Goal: Information Seeking & Learning: Compare options

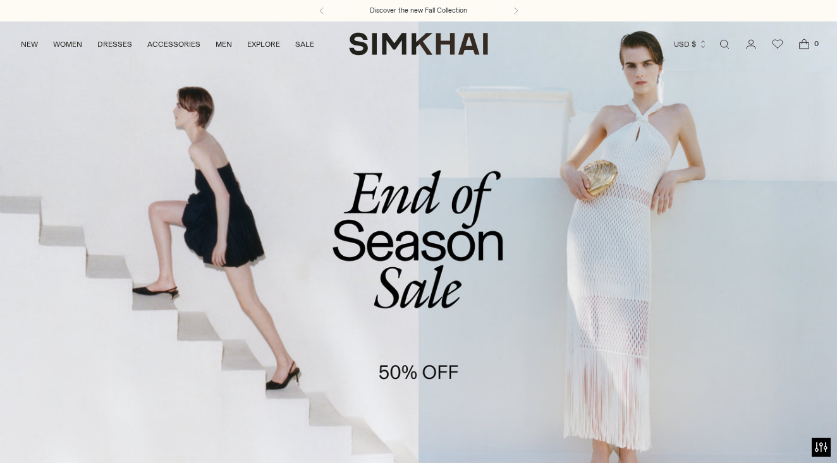
click at [442, 245] on link "/collections/sale" at bounding box center [418, 261] width 837 height 480
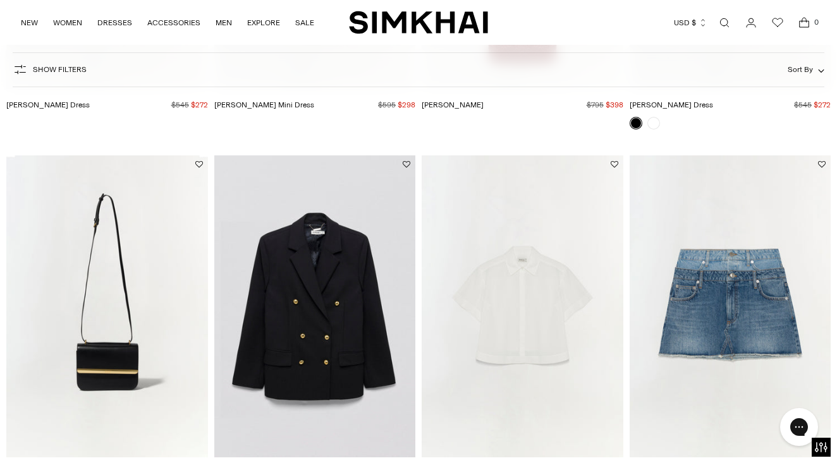
scroll to position [2692, 0]
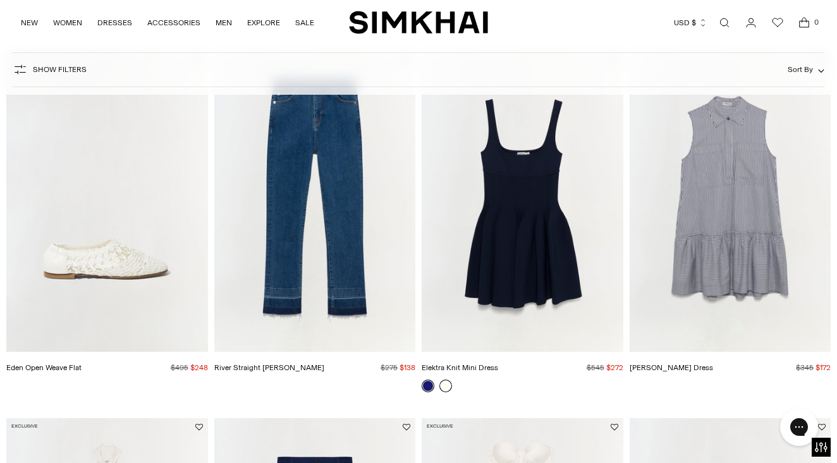
click at [443, 386] on link at bounding box center [445, 386] width 13 height 13
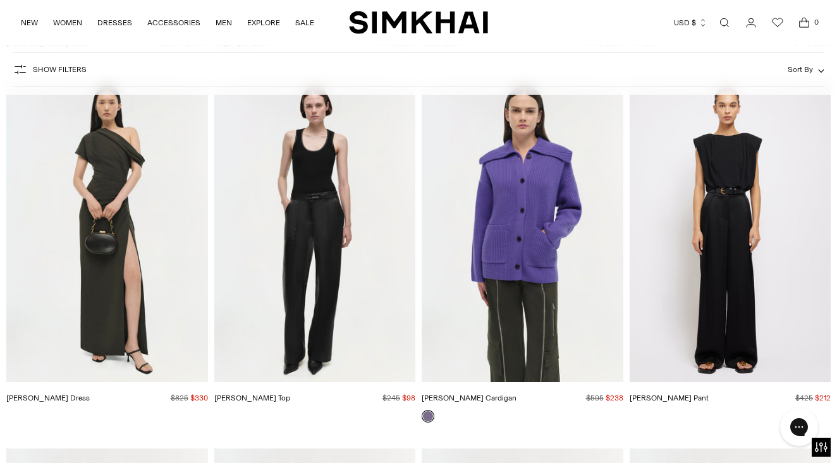
scroll to position [23826, 0]
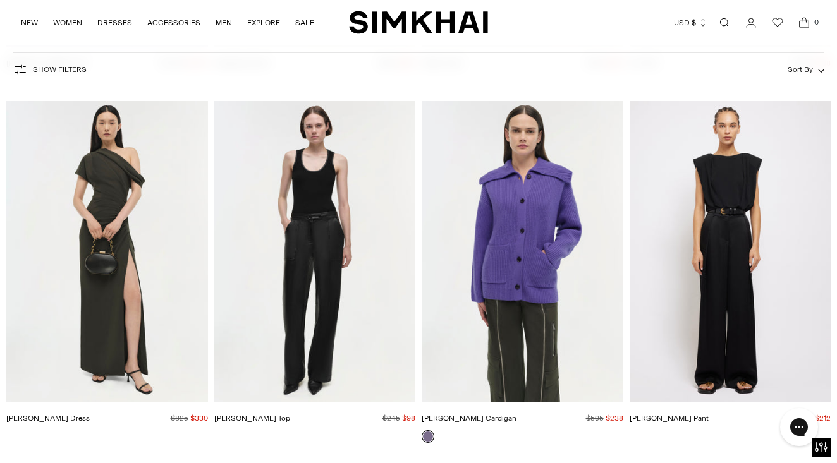
click at [0, 0] on img "Kally Dress" at bounding box center [0, 0] width 0 height 0
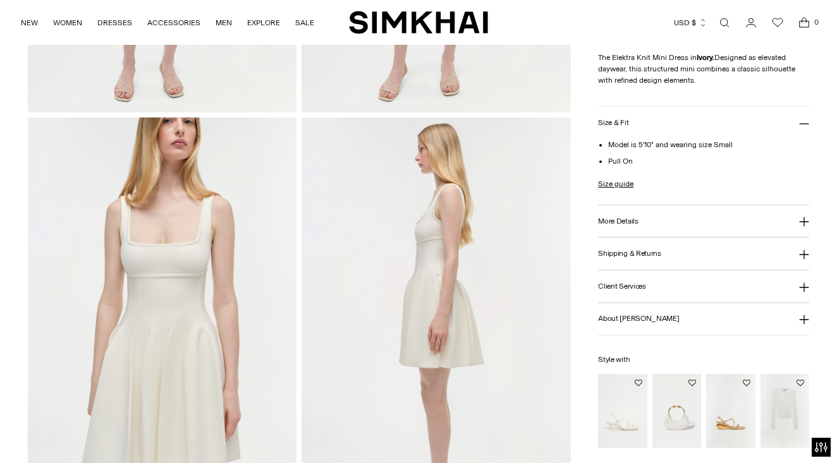
scroll to position [417, 0]
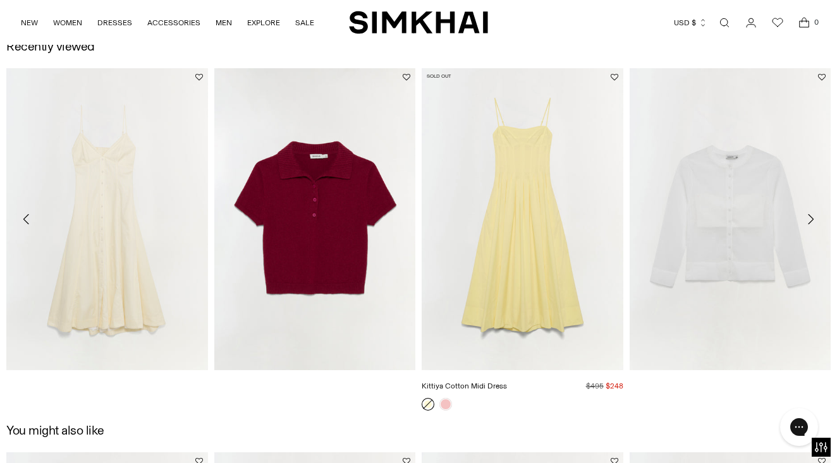
click at [0, 0] on img "Kittiya Cotton Midi Dress" at bounding box center [0, 0] width 0 height 0
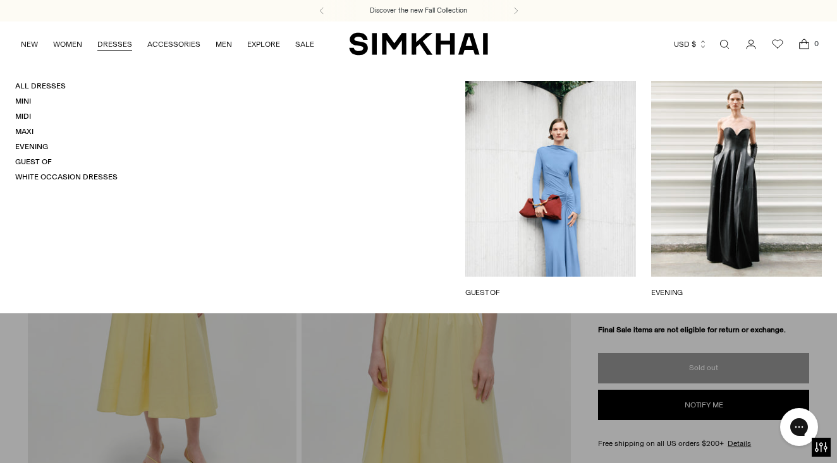
click at [116, 43] on link "DRESSES" at bounding box center [114, 44] width 35 height 28
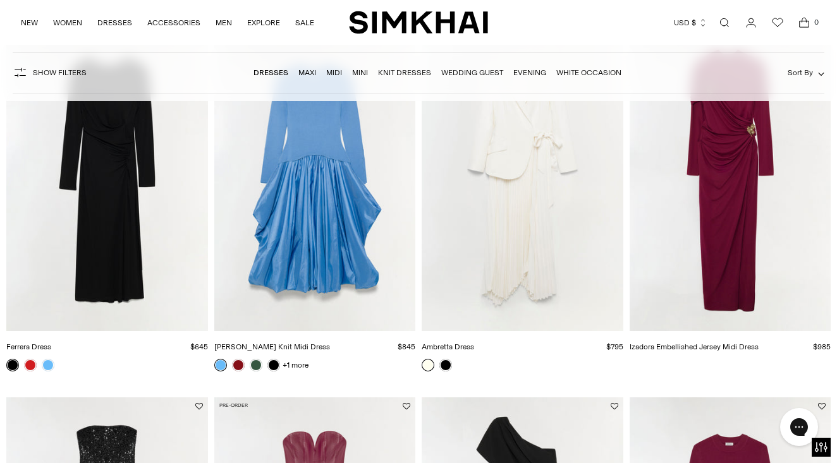
scroll to position [456, 0]
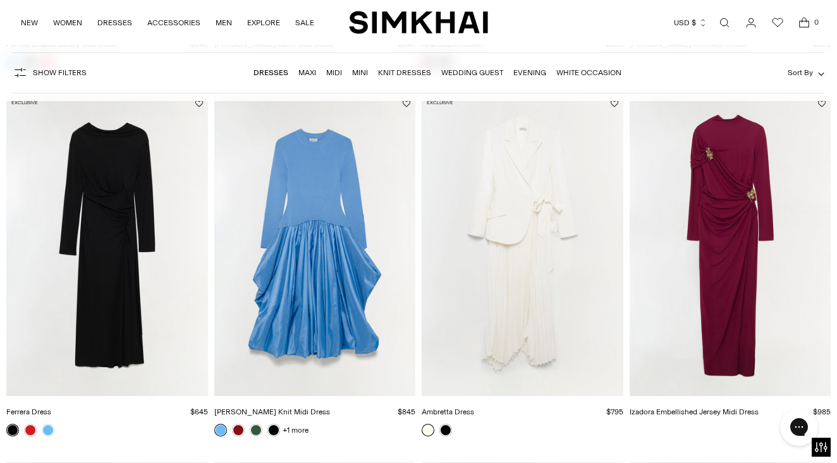
click at [0, 0] on img "Izadora Embellished Jersey Midi Dress" at bounding box center [0, 0] width 0 height 0
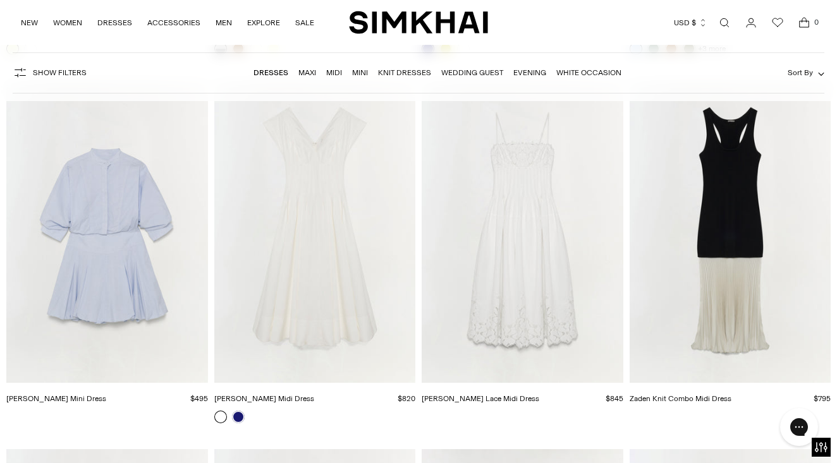
scroll to position [6694, 0]
click at [0, 0] on img "Lilianna Cotton Lace Midi Dress" at bounding box center [0, 0] width 0 height 0
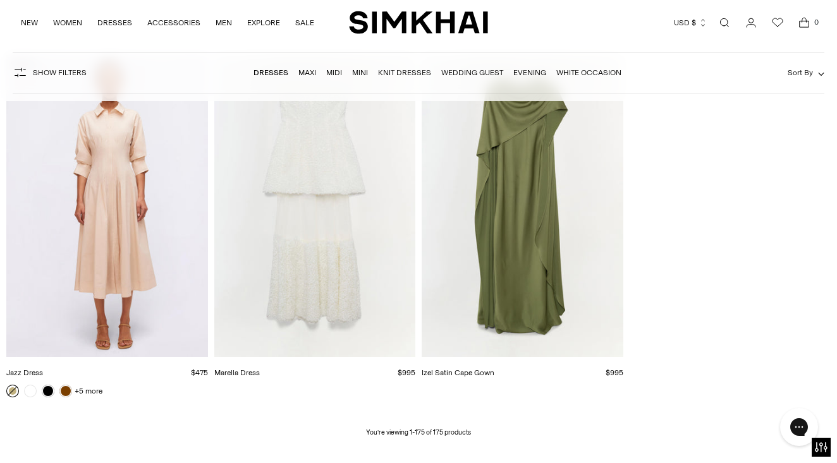
scroll to position [15892, 0]
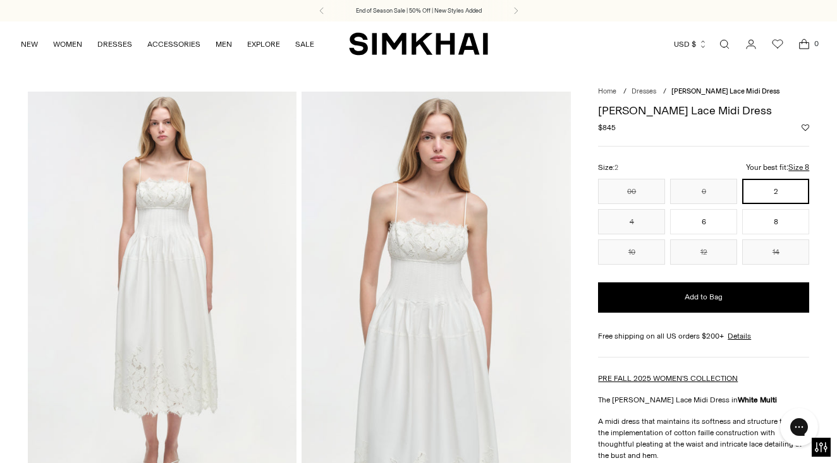
click at [433, 228] on img at bounding box center [436, 293] width 269 height 403
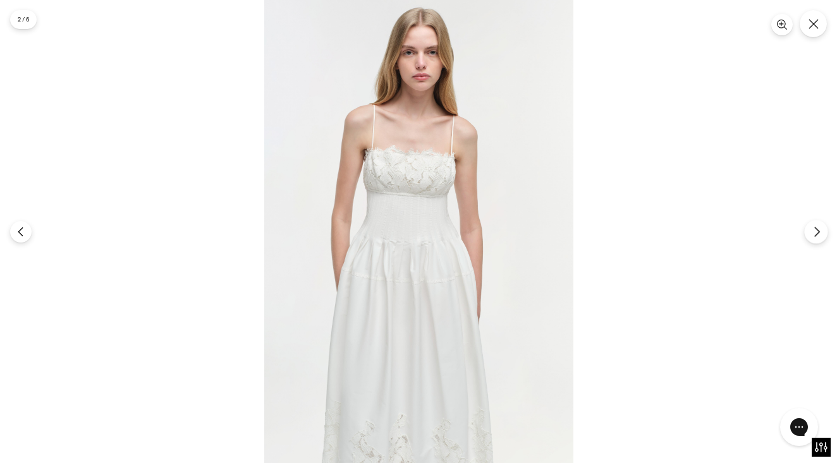
click at [817, 235] on icon "Next" at bounding box center [816, 231] width 4 height 9
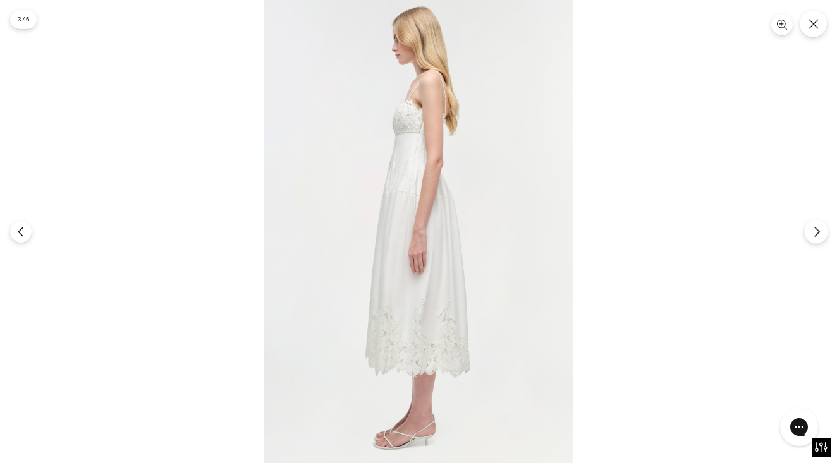
click at [817, 235] on icon "Next" at bounding box center [816, 231] width 4 height 9
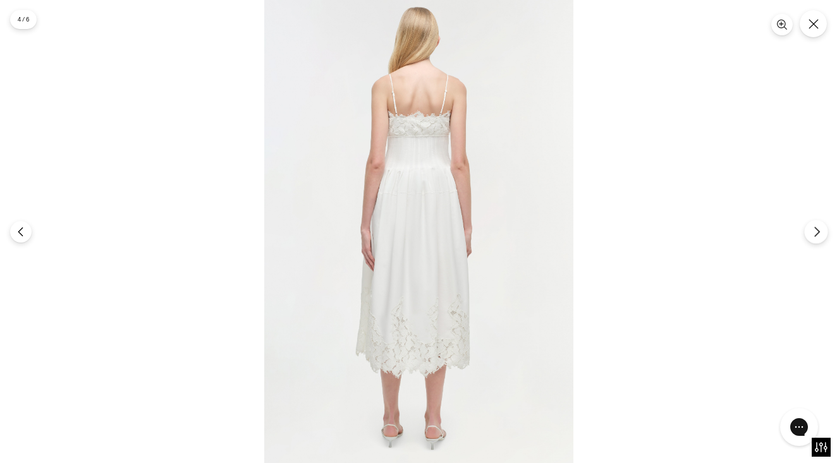
click at [817, 235] on icon "Next" at bounding box center [816, 231] width 4 height 9
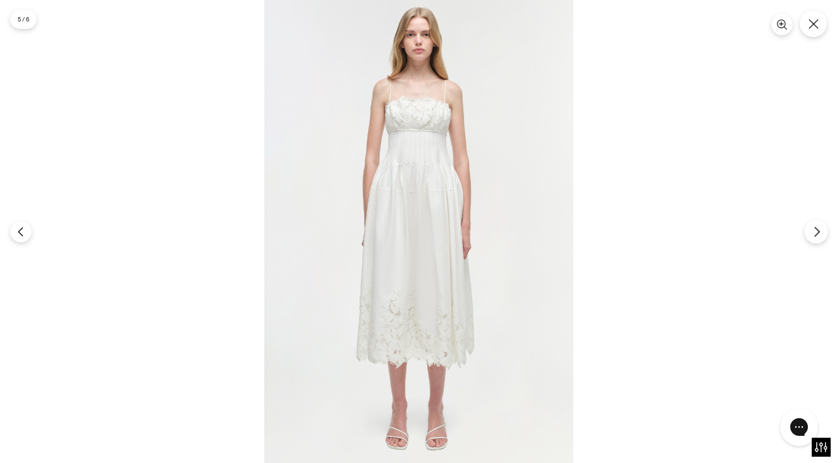
click at [817, 235] on icon "Next" at bounding box center [816, 231] width 4 height 9
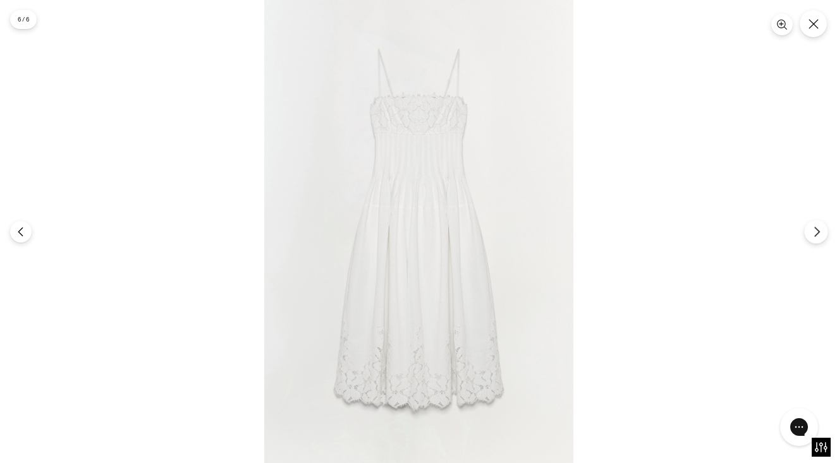
click at [817, 235] on icon "Next" at bounding box center [816, 231] width 4 height 9
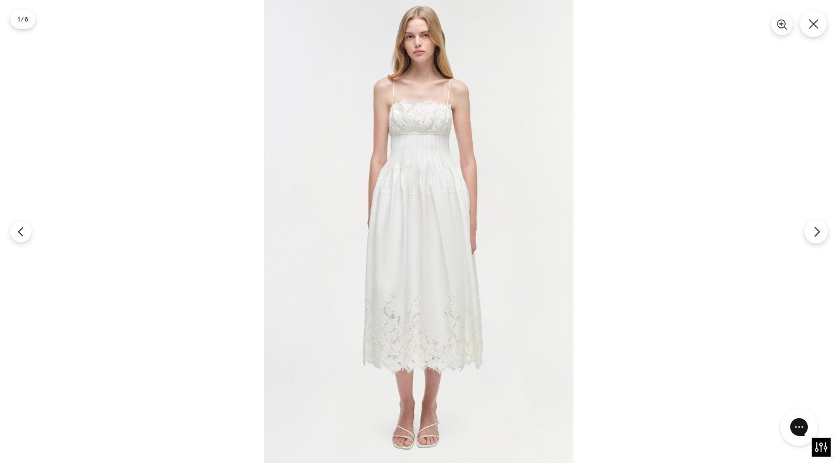
click at [817, 235] on icon "Next" at bounding box center [816, 231] width 4 height 9
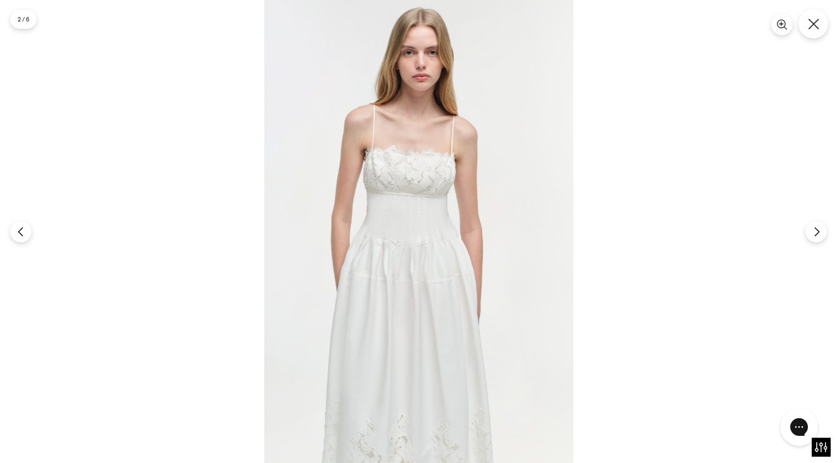
click at [815, 20] on icon "Close" at bounding box center [813, 23] width 11 height 11
